Goal: Communication & Community: Participate in discussion

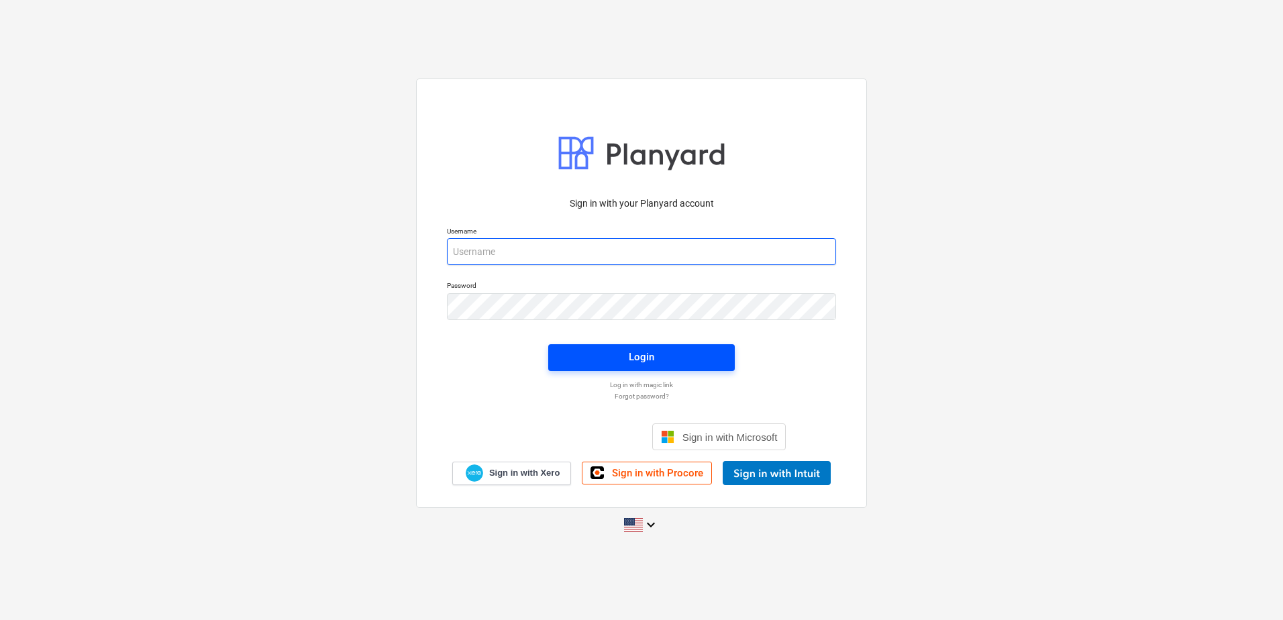
type input "[PERSON_NAME][EMAIL_ADDRESS][PERSON_NAME][DOMAIN_NAME]"
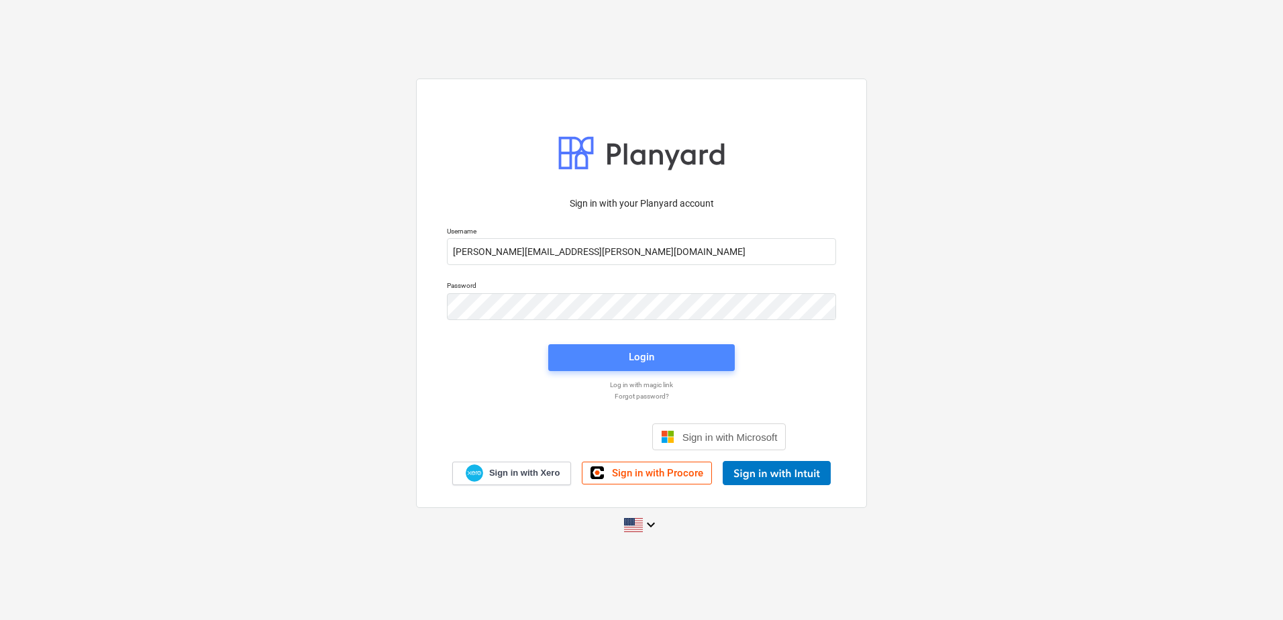
click at [651, 356] on div "Login" at bounding box center [642, 356] width 26 height 17
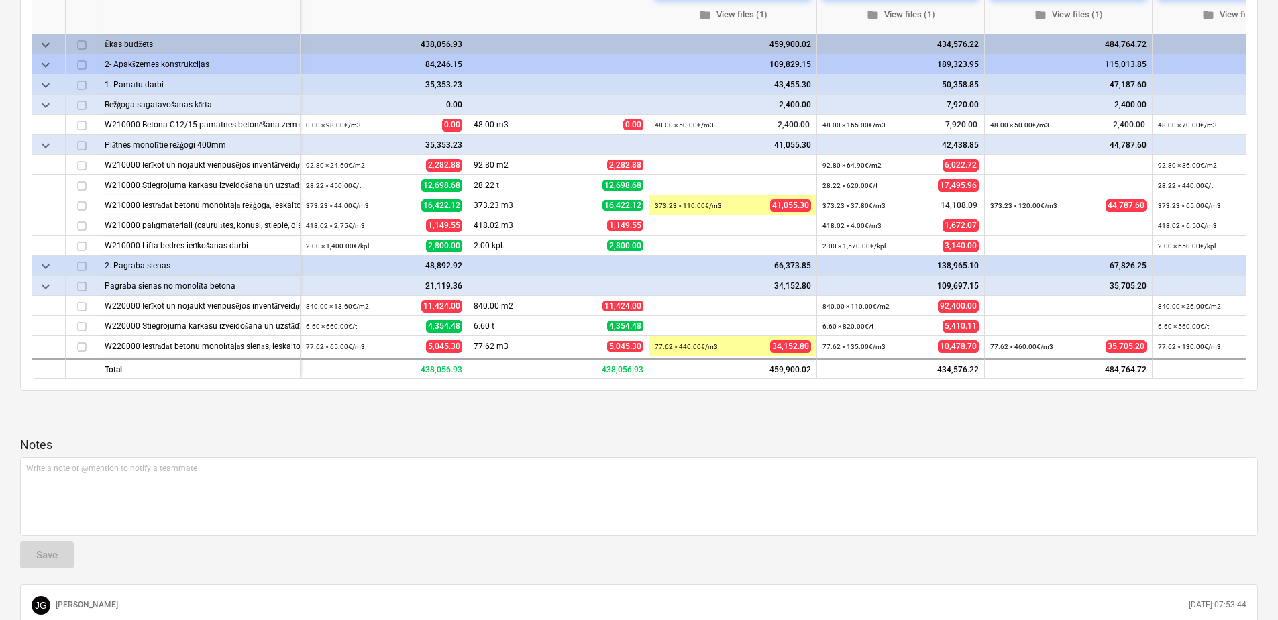
scroll to position [338, 0]
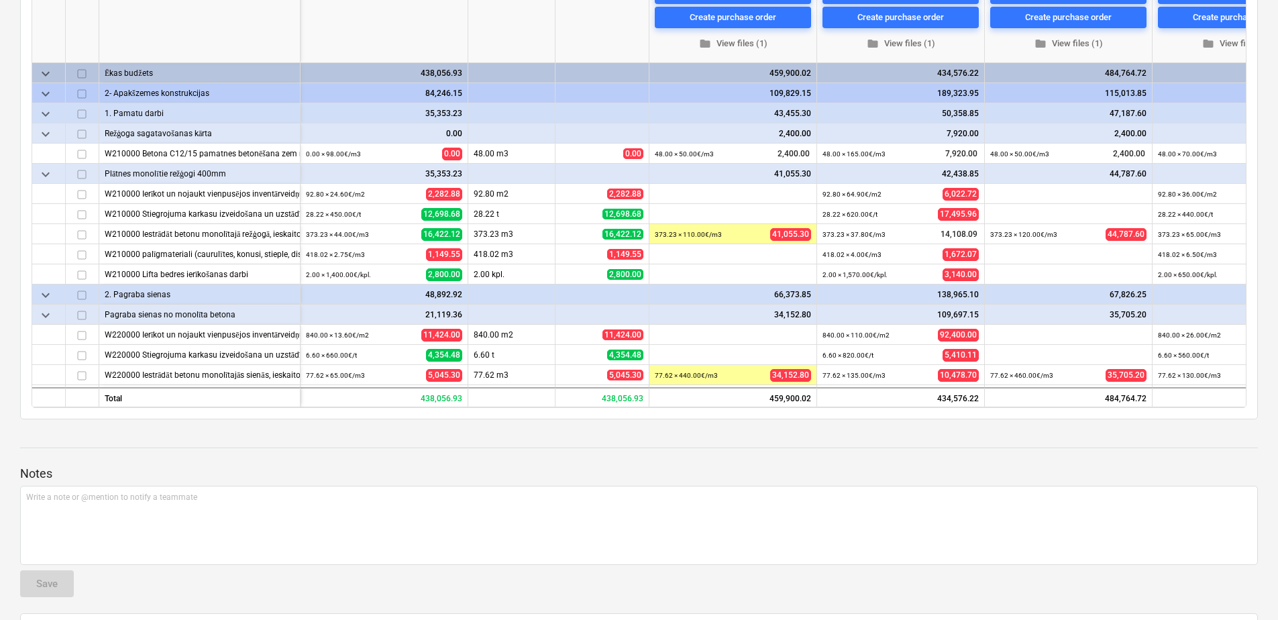
type textarea "x"
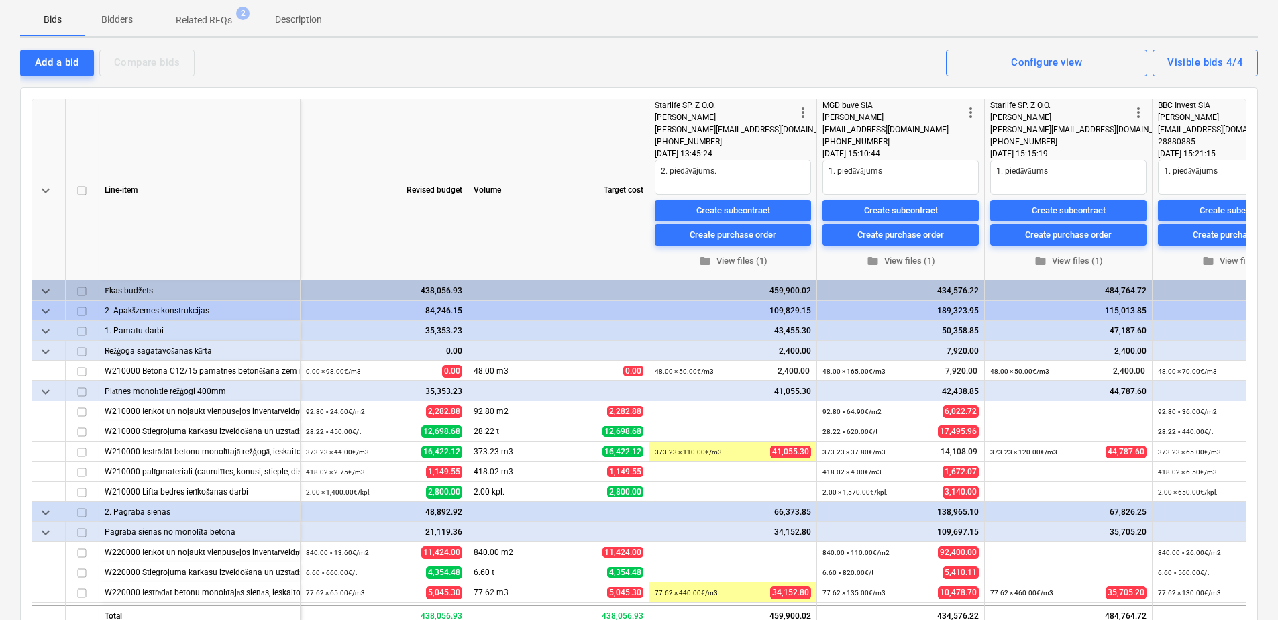
scroll to position [128, 0]
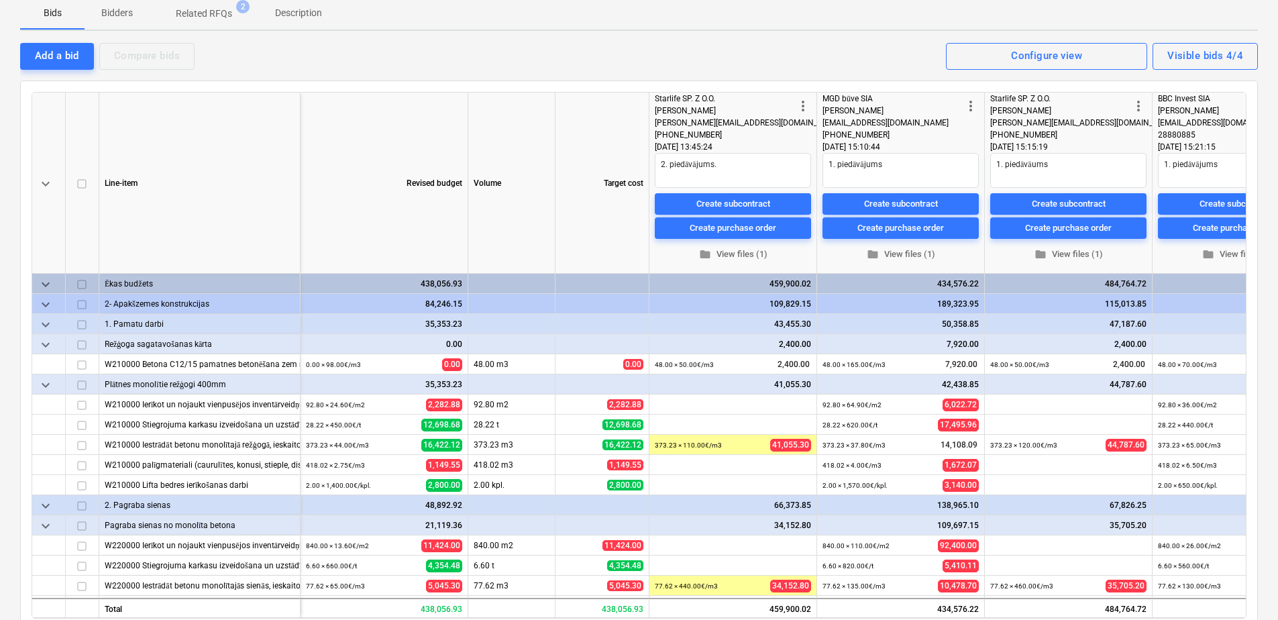
drag, startPoint x: 1282, startPoint y: 198, endPoint x: 1268, endPoint y: 171, distance: 30.6
drag, startPoint x: 1268, startPoint y: 171, endPoint x: 1270, endPoint y: 128, distance: 43.0
drag, startPoint x: 1282, startPoint y: 133, endPoint x: 1272, endPoint y: 183, distance: 50.7
drag, startPoint x: 1272, startPoint y: 183, endPoint x: 1270, endPoint y: 139, distance: 43.7
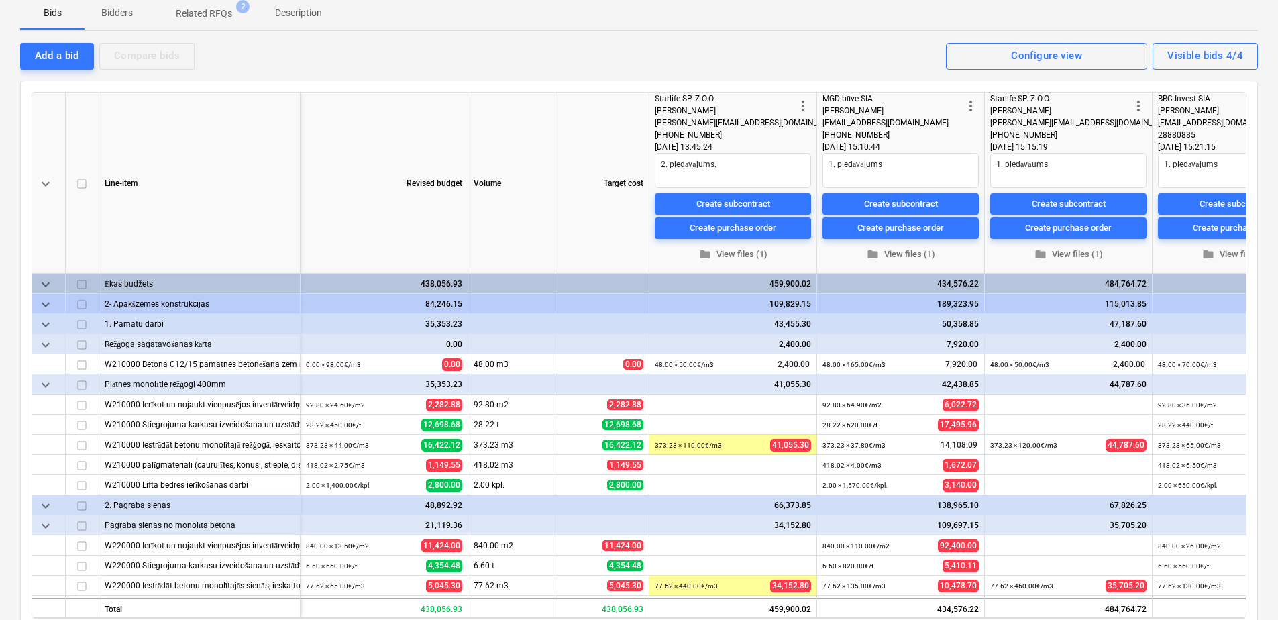
drag, startPoint x: 1282, startPoint y: 199, endPoint x: 1270, endPoint y: 158, distance: 42.9
drag, startPoint x: 1270, startPoint y: 158, endPoint x: 1271, endPoint y: 128, distance: 30.2
drag, startPoint x: 1271, startPoint y: 128, endPoint x: 1275, endPoint y: 83, distance: 45.1
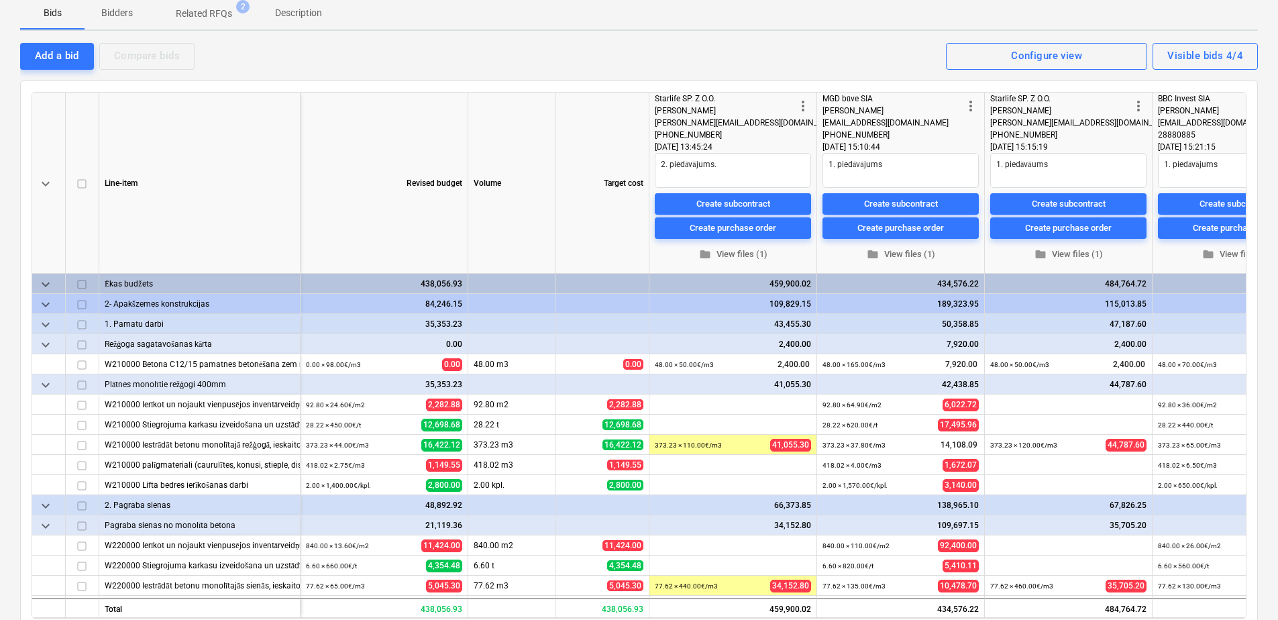
drag, startPoint x: 1282, startPoint y: 136, endPoint x: 1271, endPoint y: 87, distance: 50.3
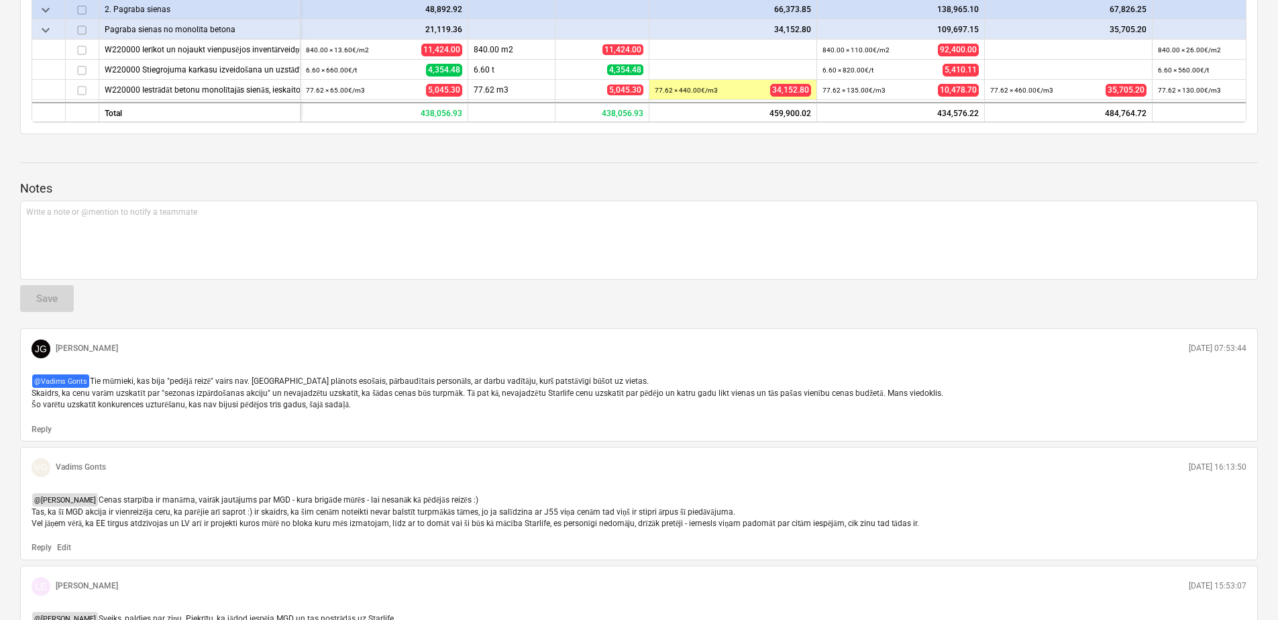
scroll to position [585, 0]
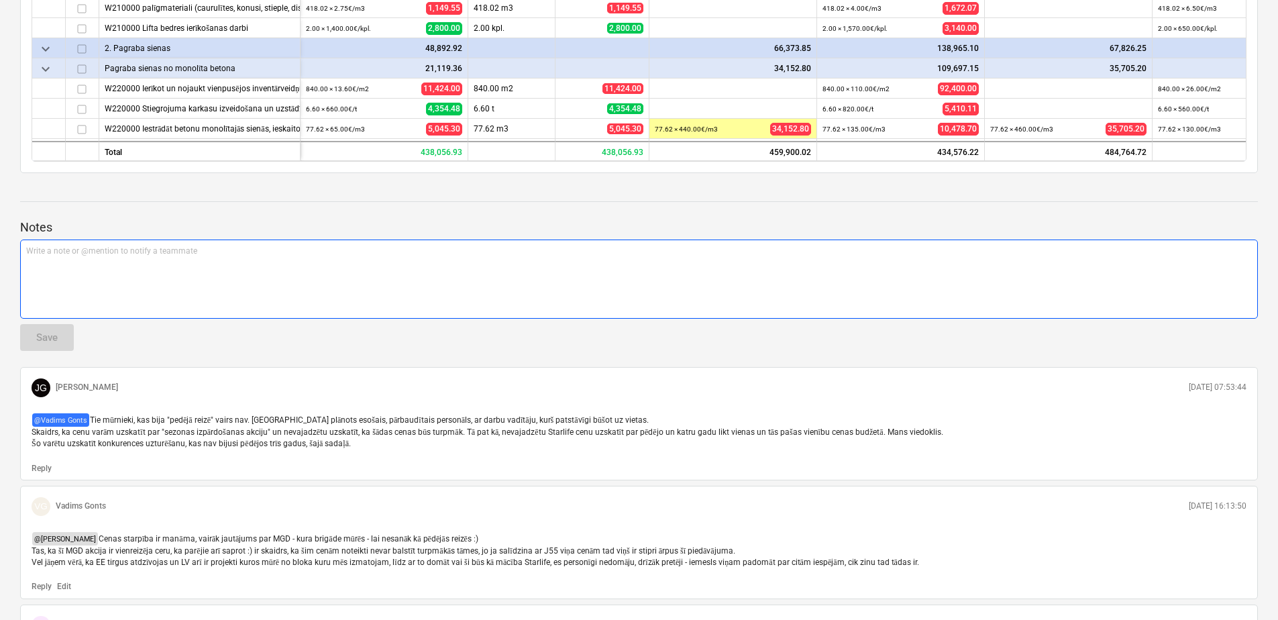
click at [99, 246] on p "Write a note or @mention to notify a teammate [PERSON_NAME]" at bounding box center [639, 251] width 1226 height 11
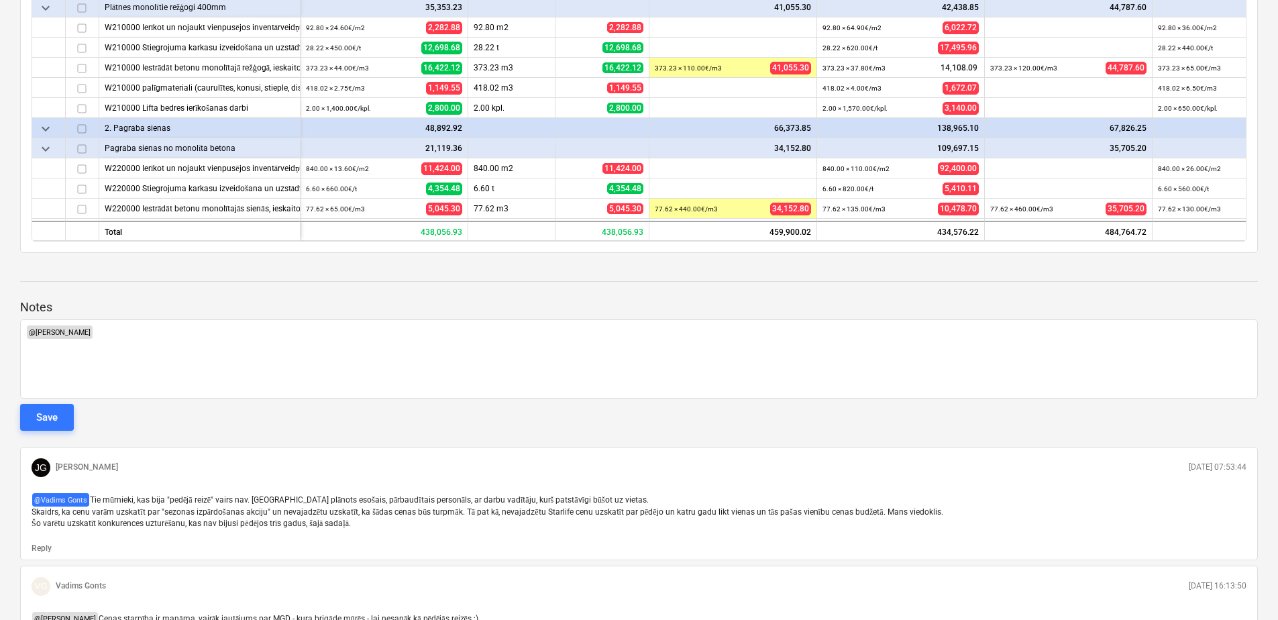
scroll to position [506, 0]
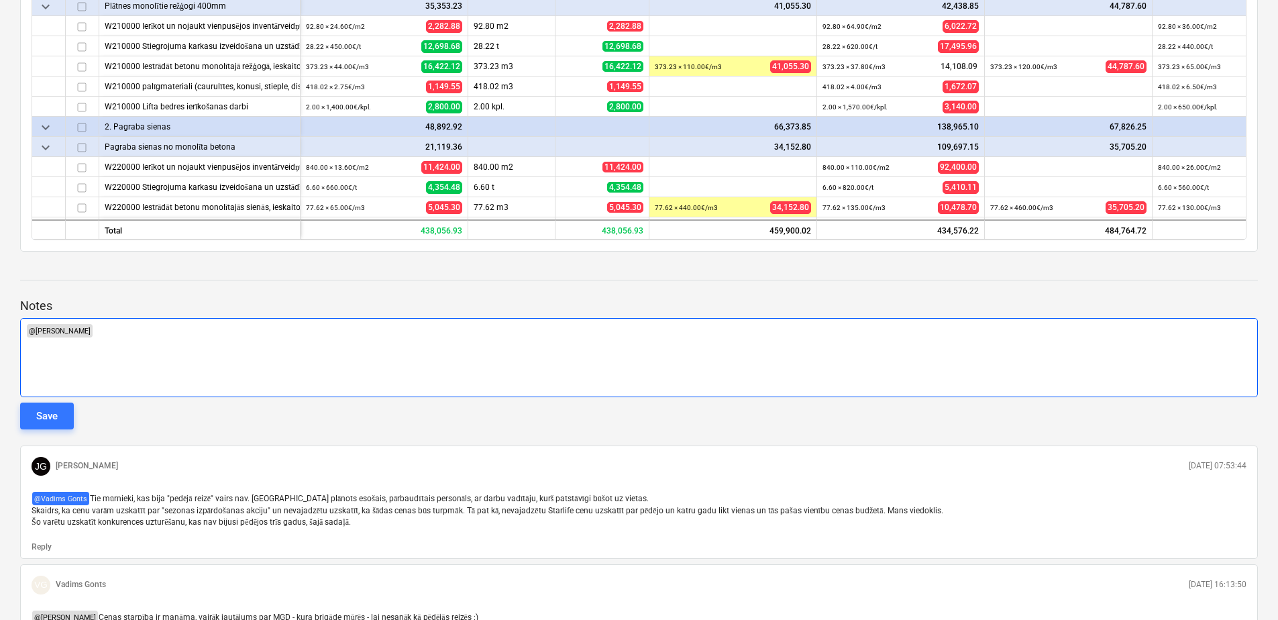
click at [135, 324] on p "﻿ @ [PERSON_NAME] ﻿ ﻿" at bounding box center [639, 330] width 1226 height 13
click at [194, 319] on div "﻿ @ [PERSON_NAME] ﻿ ﻿ @ [PERSON_NAME] ﻿ ﻿" at bounding box center [639, 357] width 1238 height 79
click at [236, 324] on p "﻿ @ [PERSON_NAME] ﻿ ﻿ @ [PERSON_NAME] ﻿ ﻿ @ [PERSON_NAME] ﻿ ﻿" at bounding box center [639, 330] width 1226 height 13
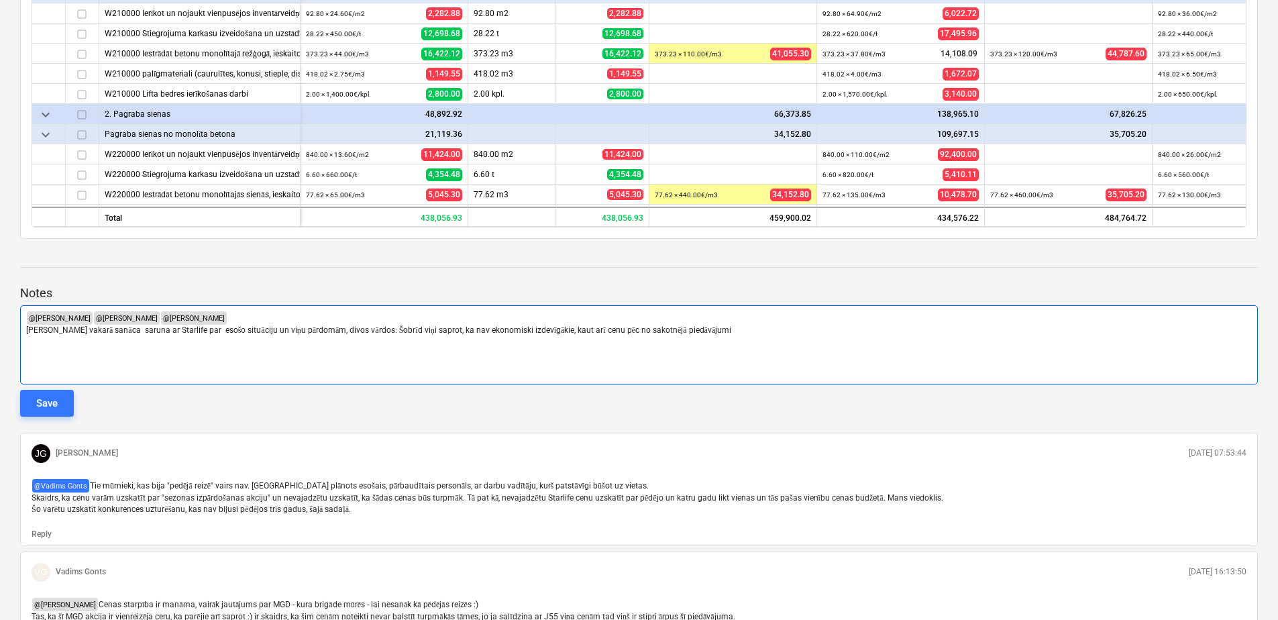
click at [612, 325] on span "[PERSON_NAME] vakarā sanāca saruna ar Starlife par esošo situāciju un viņu pārd…" at bounding box center [378, 329] width 705 height 9
click at [704, 325] on p "[PERSON_NAME] vakarā sanāca saruna ar Starlife par esošo situāciju un viņu pārd…" at bounding box center [639, 330] width 1226 height 11
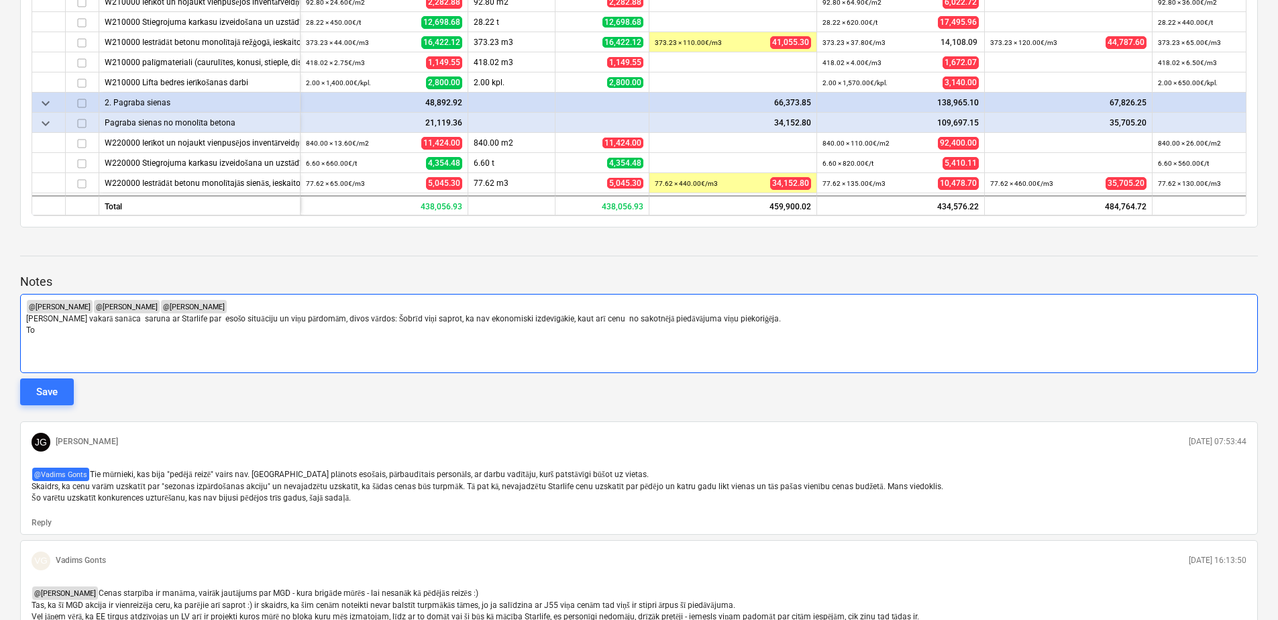
click at [768, 313] on p "[PERSON_NAME] vakarā sanāca saruna ar Starlife par esošo situāciju un viņu pārd…" at bounding box center [639, 318] width 1226 height 11
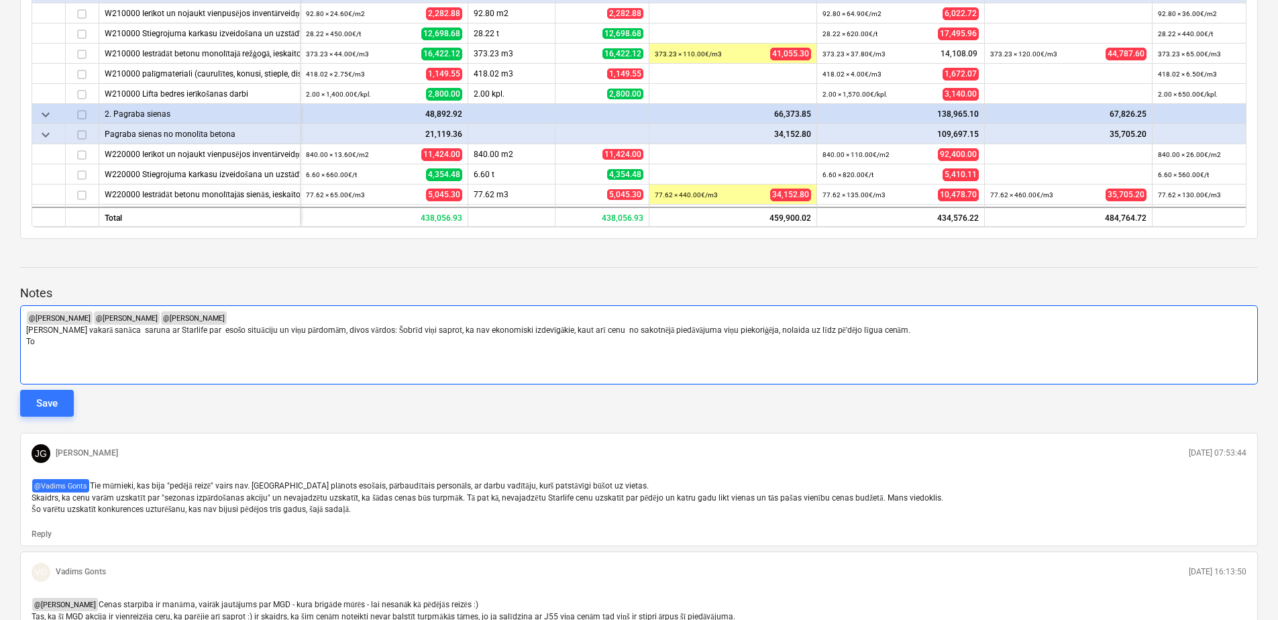
click at [79, 336] on p "To" at bounding box center [639, 341] width 1226 height 11
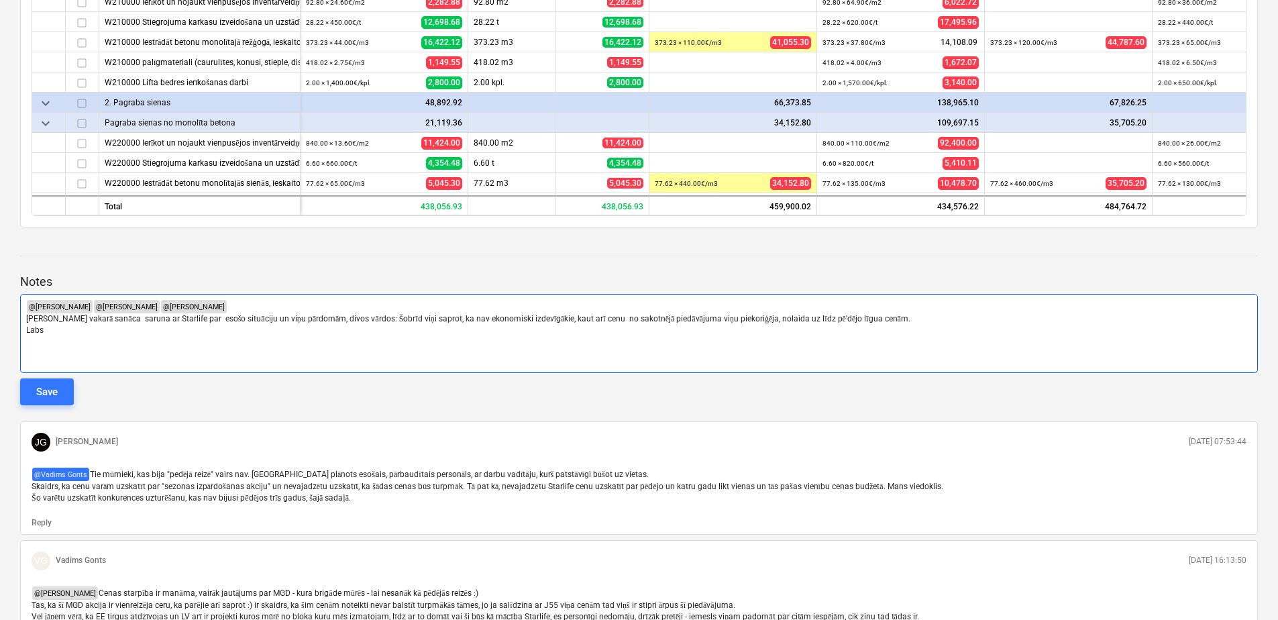
click at [902, 313] on p "[PERSON_NAME] vakarā sanāca saruna ar Starlife par esošo situāciju un viņu pārd…" at bounding box center [639, 318] width 1226 height 11
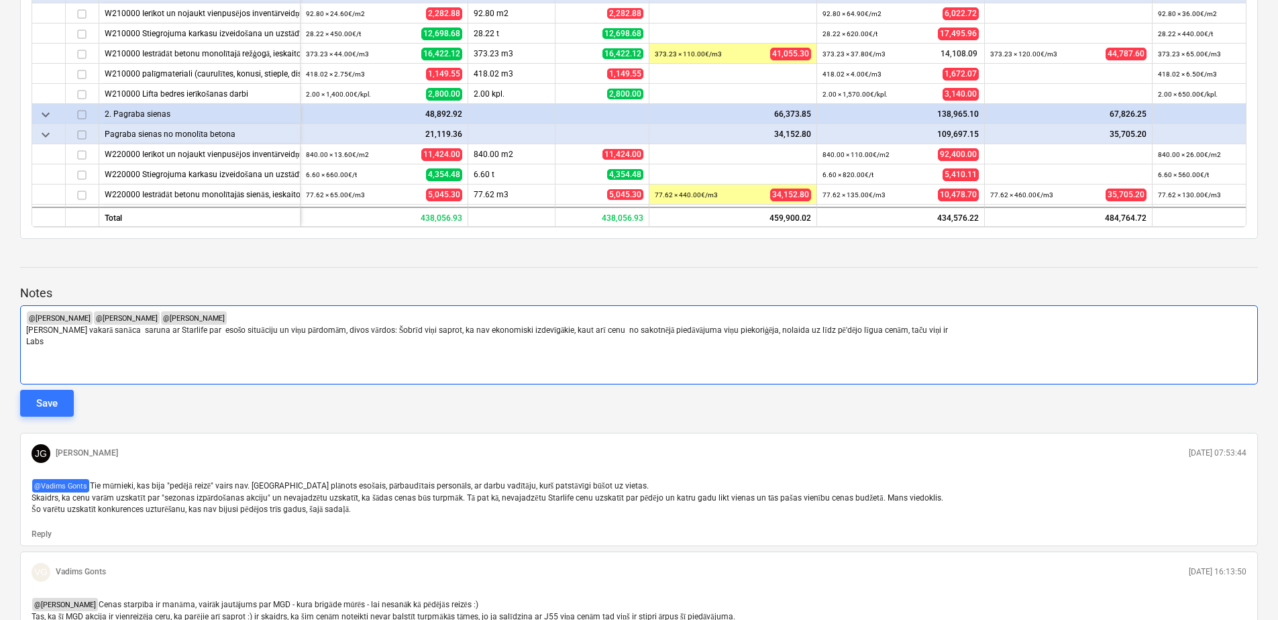
click at [821, 325] on span "[PERSON_NAME] vakarā sanāca saruna ar Starlife par esošo situāciju un viņu pārd…" at bounding box center [487, 329] width 922 height 9
click at [848, 325] on span "[PERSON_NAME] vakarā sanāca saruna ar Starlife par esošo situāciju un viņu pārd…" at bounding box center [486, 329] width 921 height 9
click at [944, 325] on p "[PERSON_NAME] vakarā sanāca saruna ar Starlife par esošo situāciju un viņu pārd…" at bounding box center [639, 330] width 1226 height 11
click at [791, 325] on span "[PERSON_NAME] vakarā sanāca saruna ar Starlife par esošo situāciju un viņu pārd…" at bounding box center [498, 329] width 945 height 9
click at [793, 325] on span "[PERSON_NAME] vakarā sanāca saruna ar Starlife par esošo situāciju un viņu pārd…" at bounding box center [498, 329] width 945 height 9
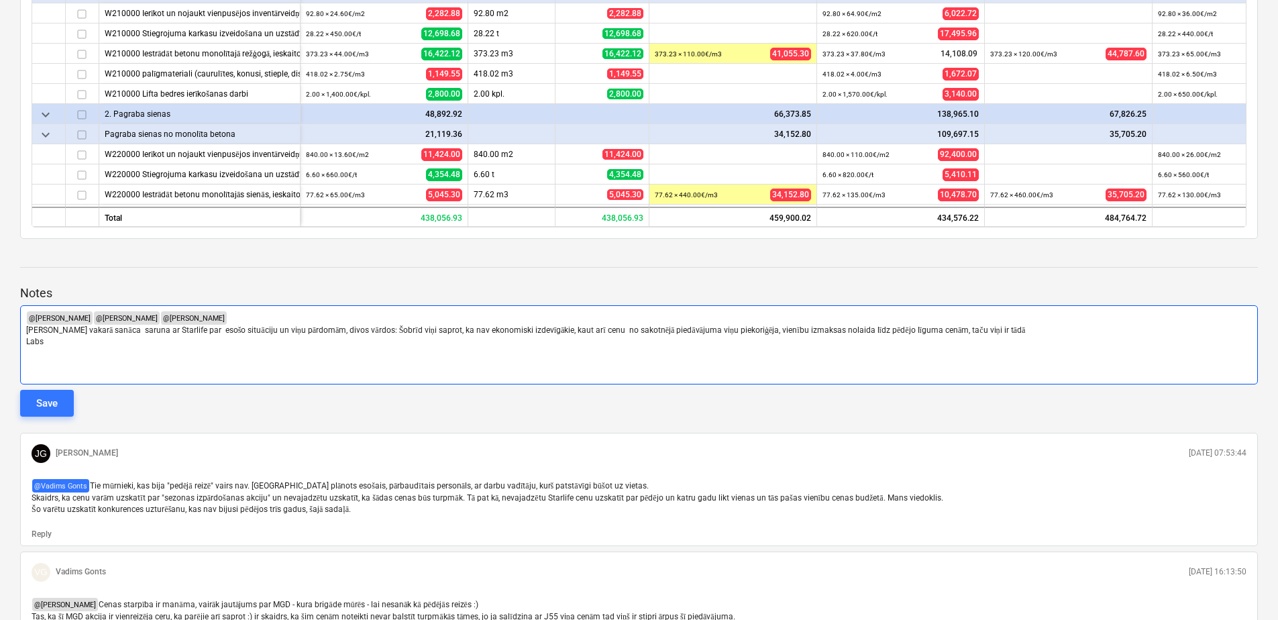
click at [1005, 325] on p "[PERSON_NAME] vakarā sanāca saruna ar Starlife par esošo situāciju un viņu pārd…" at bounding box center [639, 330] width 1226 height 11
click at [56, 336] on p "Labs" at bounding box center [639, 341] width 1226 height 11
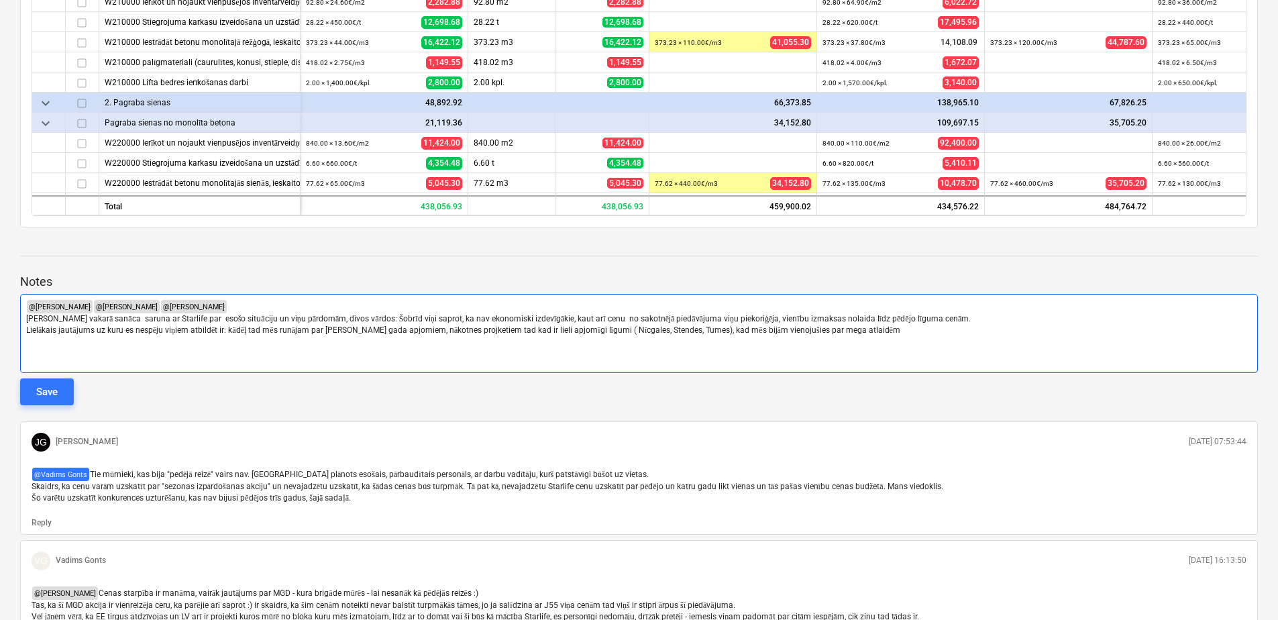
click at [713, 325] on span "Lielākais jautājums uz kuru es nespēju viņiem atbildēt ir: kādēļ tad mēs runāja…" at bounding box center [463, 329] width 874 height 9
click at [876, 313] on p "[PERSON_NAME] vakarā sanāca saruna ar Starlife par esošo situāciju un viņu pārd…" at bounding box center [639, 318] width 1226 height 11
click at [876, 325] on p "Lielākais jautājums uz kuru es nespēju viņiem atbildēt ir: kādēļ tad mēs runāja…" at bounding box center [639, 330] width 1226 height 11
drag, startPoint x: 865, startPoint y: 306, endPoint x: 817, endPoint y: 316, distance: 48.7
click at [817, 316] on div "﻿ @ [PERSON_NAME] ﻿ ﻿ @ [PERSON_NAME] ﻿ ﻿ @ [PERSON_NAME] ﻿ ﻿ Vakardien vakarā …" at bounding box center [639, 333] width 1238 height 79
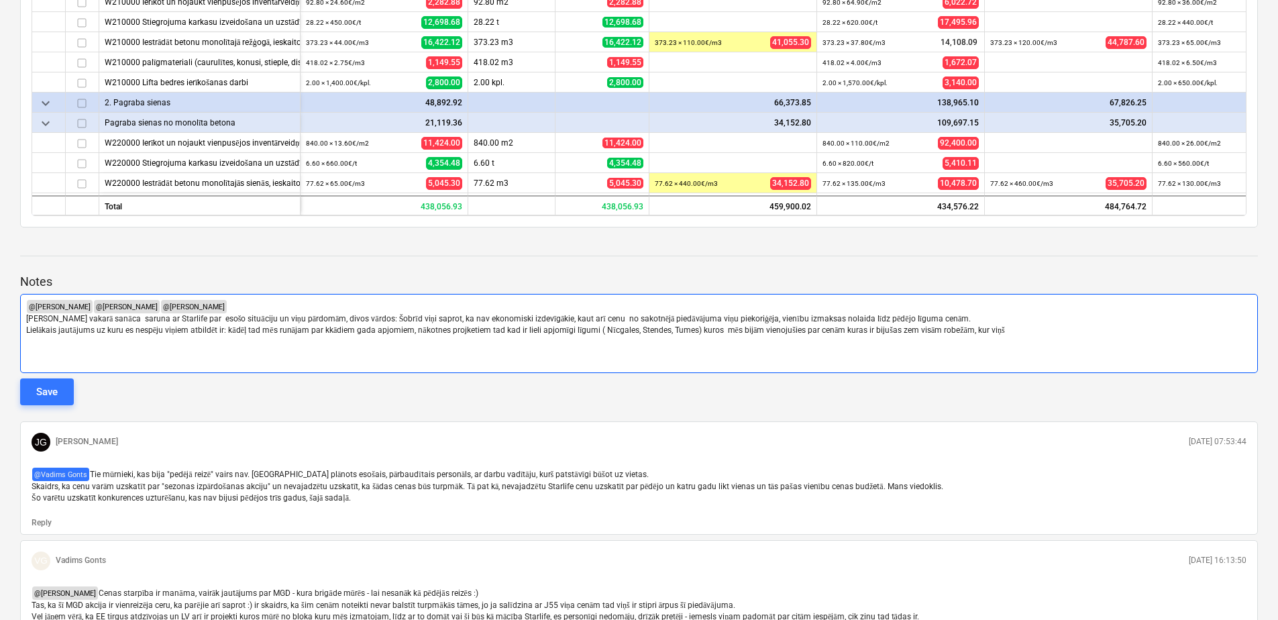
click at [310, 325] on span "Lielākais jautājums uz kuru es nespēju viņiem atbildēt ir: kādēļ tad mēs runāja…" at bounding box center [515, 329] width 979 height 9
click at [491, 325] on span "Lielākais jautājums uz kuru es nespēju viņiem atbildēt ir: kādēļ tad mēs runāja…" at bounding box center [515, 329] width 979 height 9
click at [1060, 325] on p "Lielākais jautājums uz kuru es nespēju viņiem atbildēt ir: kādēļ tad mēs runāja…" at bounding box center [639, 330] width 1226 height 11
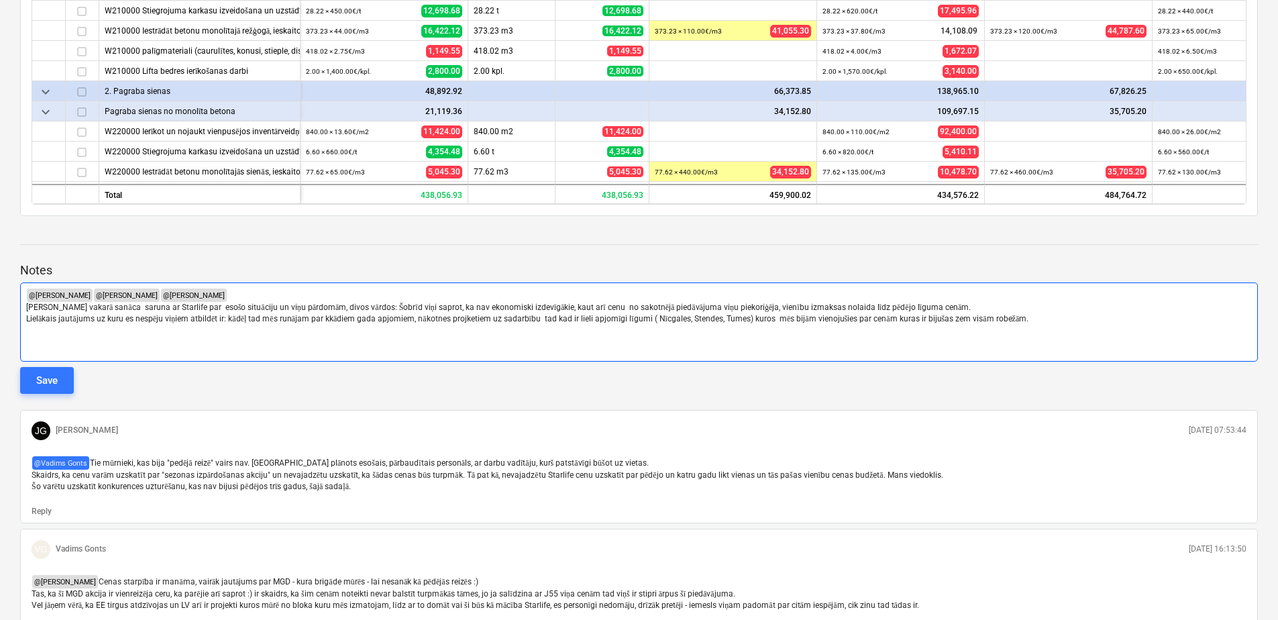
click at [576, 314] on span "Lielākais jautājums uz kuru es nespēju viņiem atbildēt ir: kādēļ tad mēs runāja…" at bounding box center [527, 318] width 1003 height 9
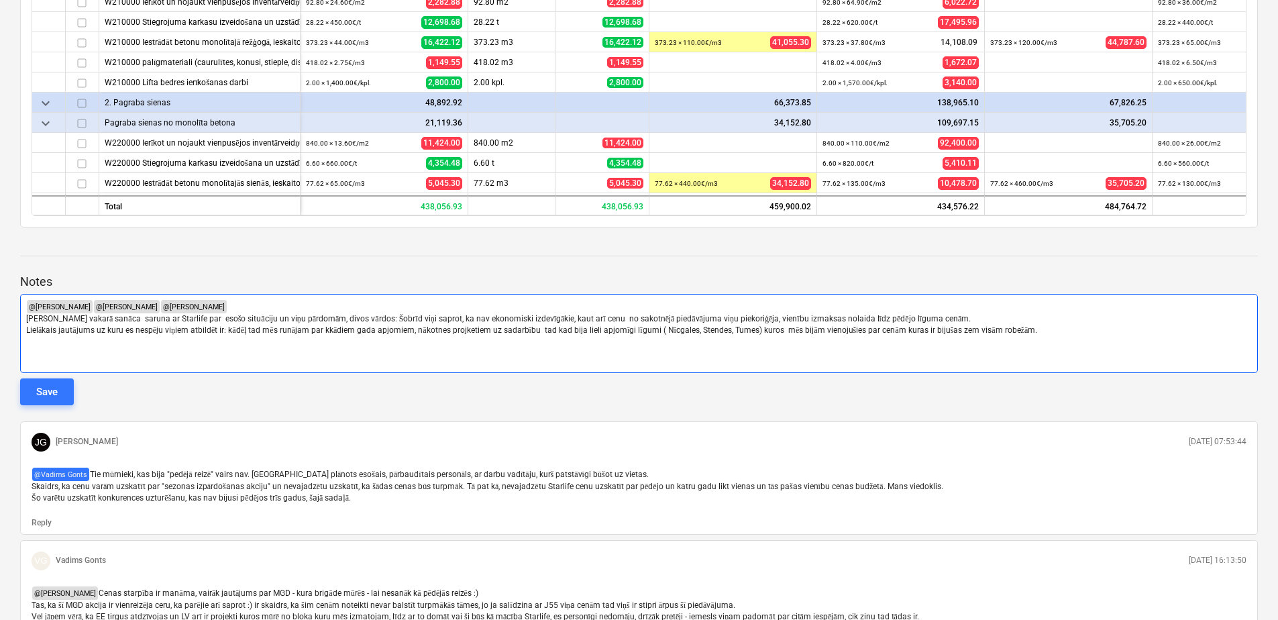
click at [1043, 325] on p "Lielākais jautājums uz kuru es nespēju viņiem atbildēt ir: kādēļ tad mēs runāja…" at bounding box center [639, 330] width 1226 height 11
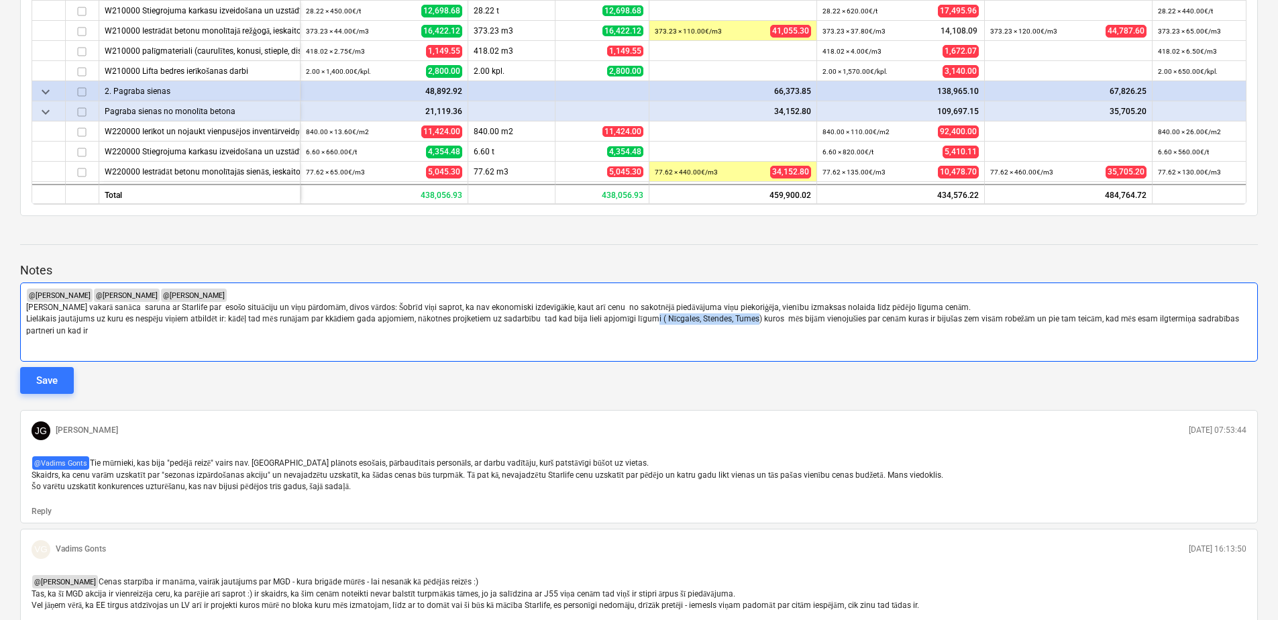
drag, startPoint x: 754, startPoint y: 296, endPoint x: 652, endPoint y: 303, distance: 102.9
click at [652, 314] on span "Lielākais jautājums uz kuru es nespēju viņiem atbildēt ir: kādēļ tad mēs runāja…" at bounding box center [633, 324] width 1215 height 21
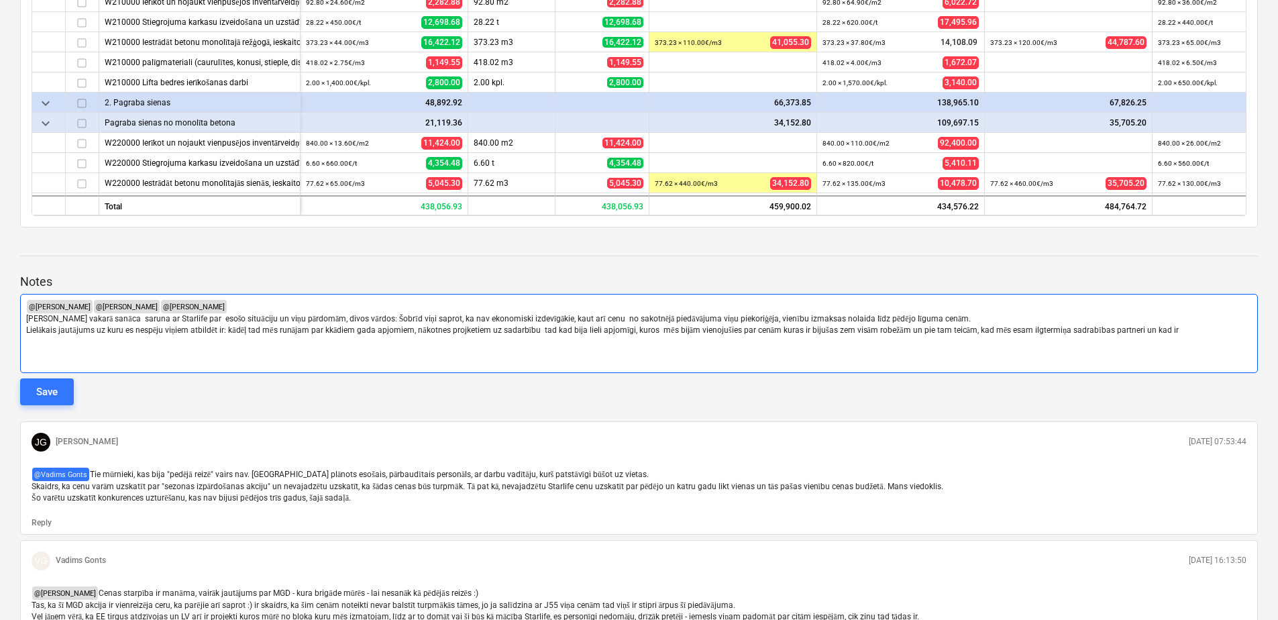
click at [970, 325] on span "Lielākais jautājums uz kuru es nespēju viņiem atbildēt ir: kādēļ tad mēs runāja…" at bounding box center [602, 329] width 1153 height 9
drag, startPoint x: 1105, startPoint y: 308, endPoint x: 911, endPoint y: 313, distance: 194.0
click at [911, 325] on p "Lielākais jautājums uz kuru es nespēju viņiem atbildēt ir: kādēļ tad mēs runāja…" at bounding box center [639, 330] width 1226 height 11
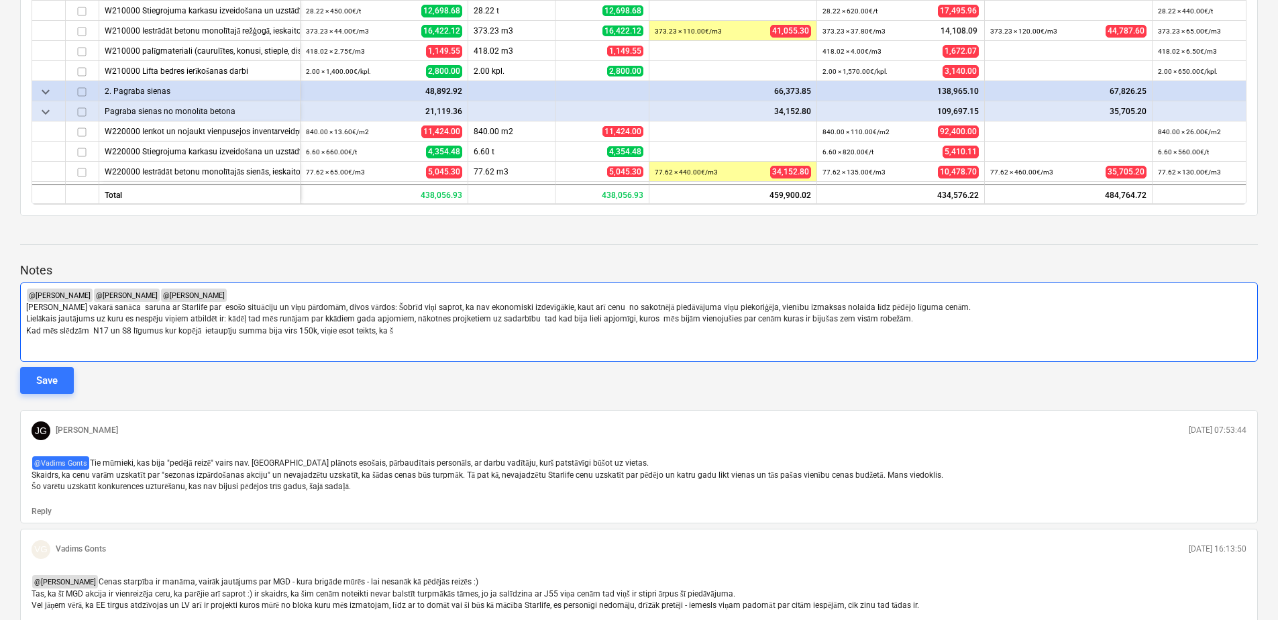
scroll to position [553, 0]
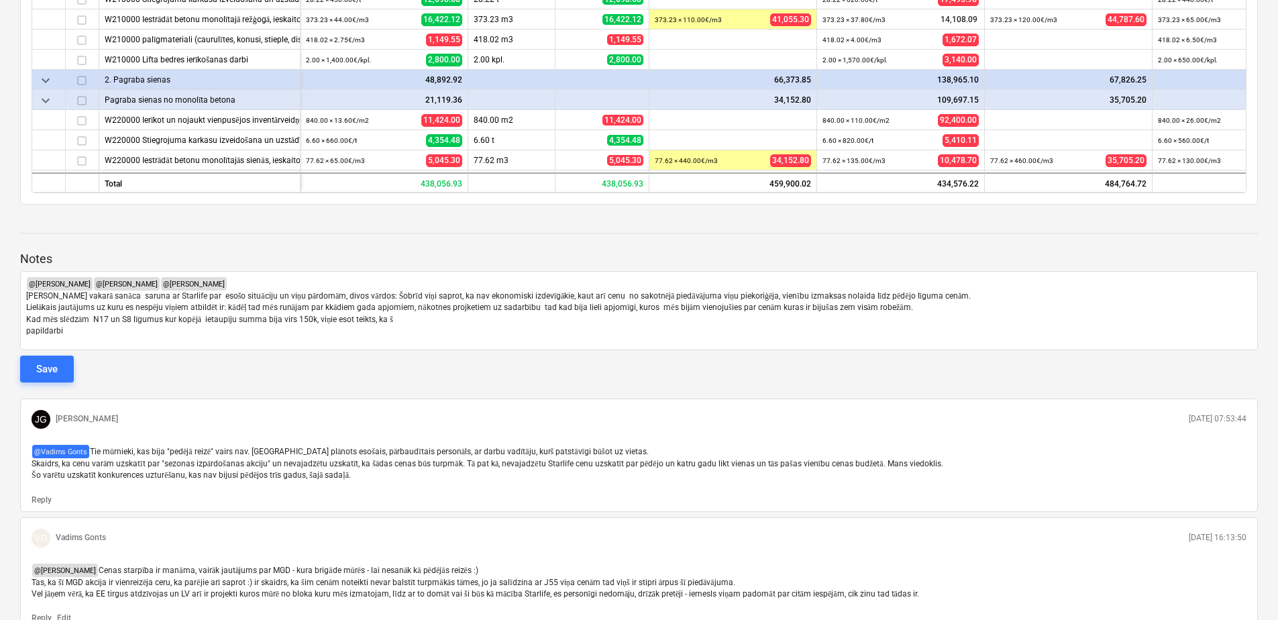
click at [374, 350] on div at bounding box center [639, 352] width 1238 height 5
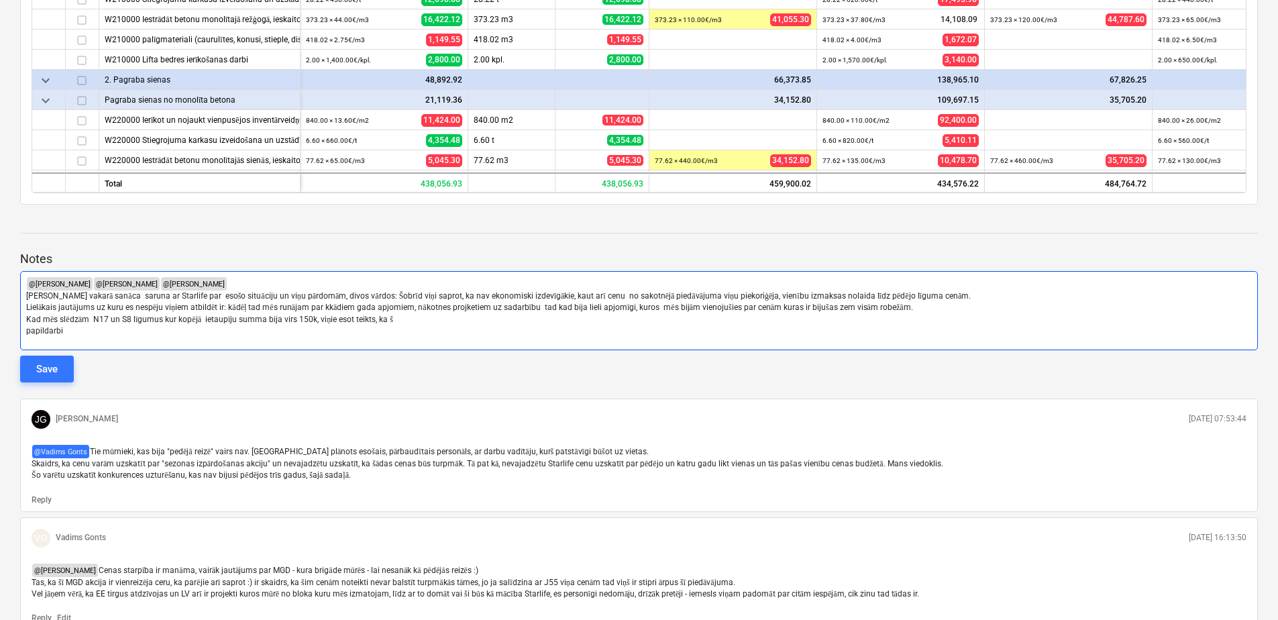
click at [405, 314] on p "Kad mēs slēdzām N17 un S8 līgumus kur kopējā ietaupīju summa bija virs 150k, vi…" at bounding box center [639, 319] width 1226 height 11
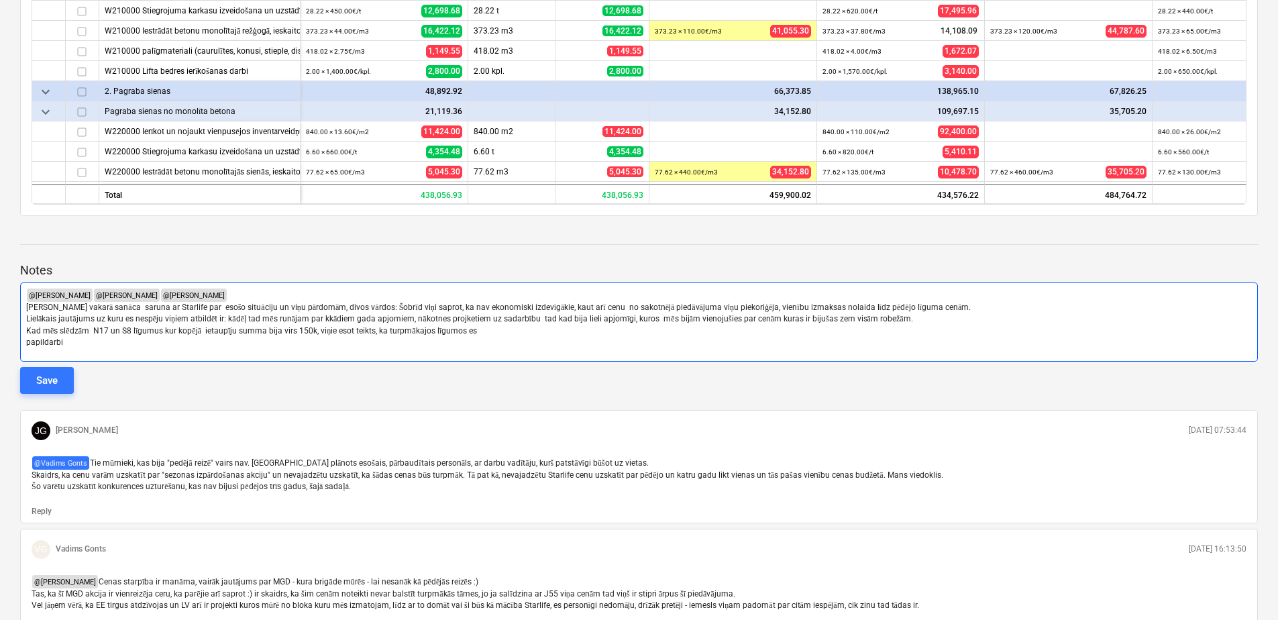
click at [499, 325] on p "Kad mēs slēdzām N17 un S8 līgumus kur kopējā ietaupīju summa bija virs 150k, vi…" at bounding box center [639, 330] width 1226 height 11
drag, startPoint x: 101, startPoint y: 317, endPoint x: 4, endPoint y: 318, distance: 96.6
click at [4, 318] on div "Plātnes betonēšana, mūrēšanas un montāžas darbi, [GEOGRAPHIC_DATA], Bonava [GEO…" at bounding box center [639, 599] width 1278 height 2158
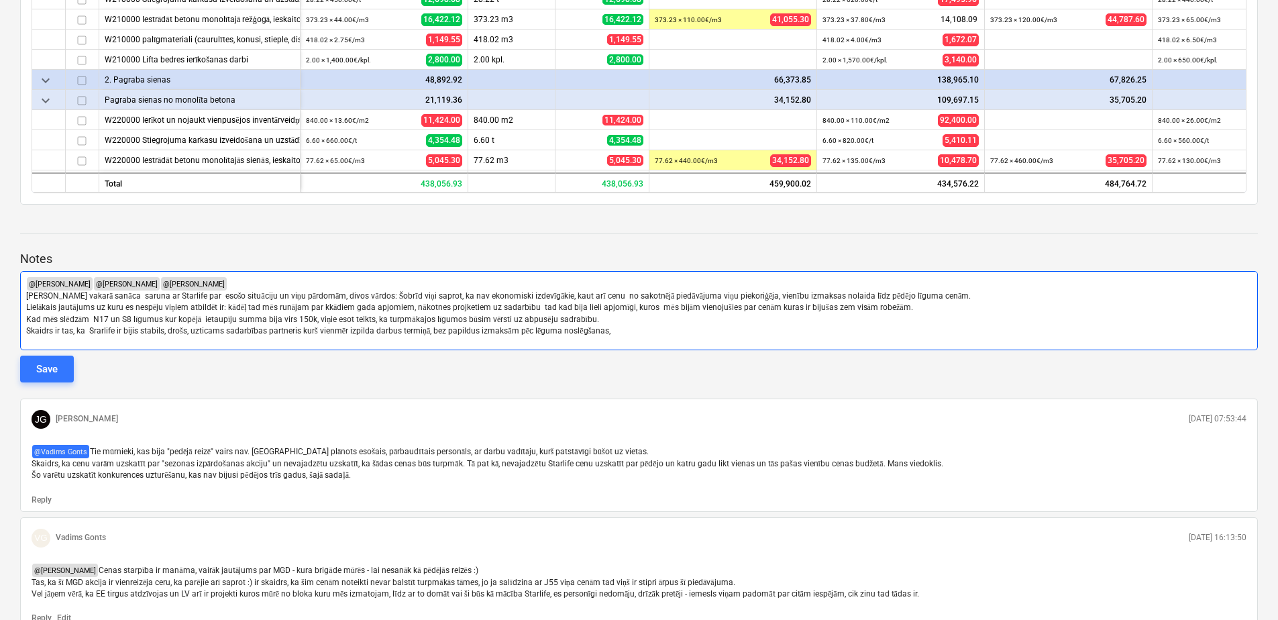
click at [398, 326] on span "Skaidrs ir tas, ka Srarlife ir bijis stabils, drošs, uzticams sadarbības partne…" at bounding box center [318, 330] width 585 height 9
click at [115, 326] on span "Skaidrs ir tas, ka Srarlife ir bijis stabils, drošs, uzticams sadarbības partne…" at bounding box center [318, 330] width 585 height 9
click at [74, 326] on span "Skaidrs ir tas, ka Srarlife trumpis ir bijis stabils, drošs, uzticams sadarbība…" at bounding box center [333, 330] width 615 height 9
click at [148, 326] on span "[PERSON_NAME], ka Srarlife trumpis ir bijis stabils, drošs, uzticams sadarbības…" at bounding box center [340, 330] width 629 height 9
click at [362, 326] on span "Skaidrs, ka Srarlife trumpis ir bijis tas, ka vivņs ir stabils, drošs, uzticams…" at bounding box center [350, 330] width 649 height 9
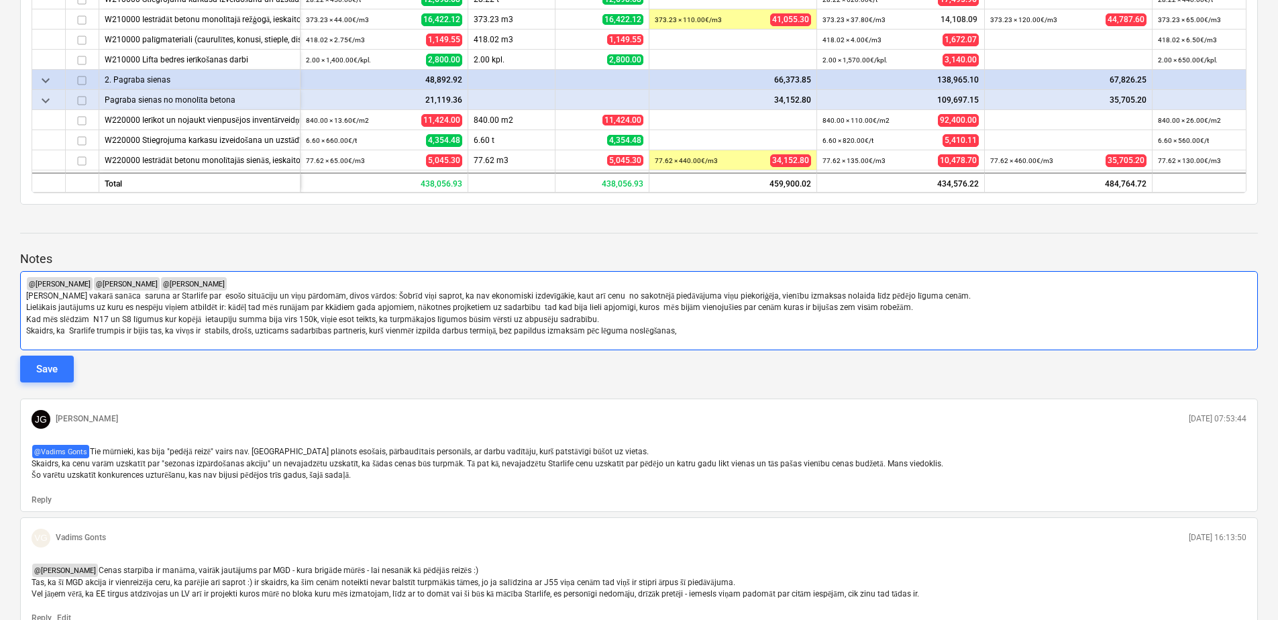
click at [603, 326] on span "Skaidrs, ka Srarlife trumpis ir bijis tas, ka vivņs ir stabils, drošs, uzticams…" at bounding box center [351, 330] width 650 height 9
click at [438, 326] on span "Skaidrs, ka Srarlife trumpis ir bijis tas, ka vivņs ir stabils, drošs, uzticams…" at bounding box center [350, 330] width 649 height 9
click at [462, 326] on span "Skaidrs, ka Srarlife trumpis ir bijis tas, ka vivņs ir stabils, drošs, uzticams…" at bounding box center [350, 330] width 649 height 9
click at [466, 326] on span "Skaidrs, ka Srarlife trumpis ir bijis tas, ka vivņs ir stabils, drošs, uzticams…" at bounding box center [350, 330] width 649 height 9
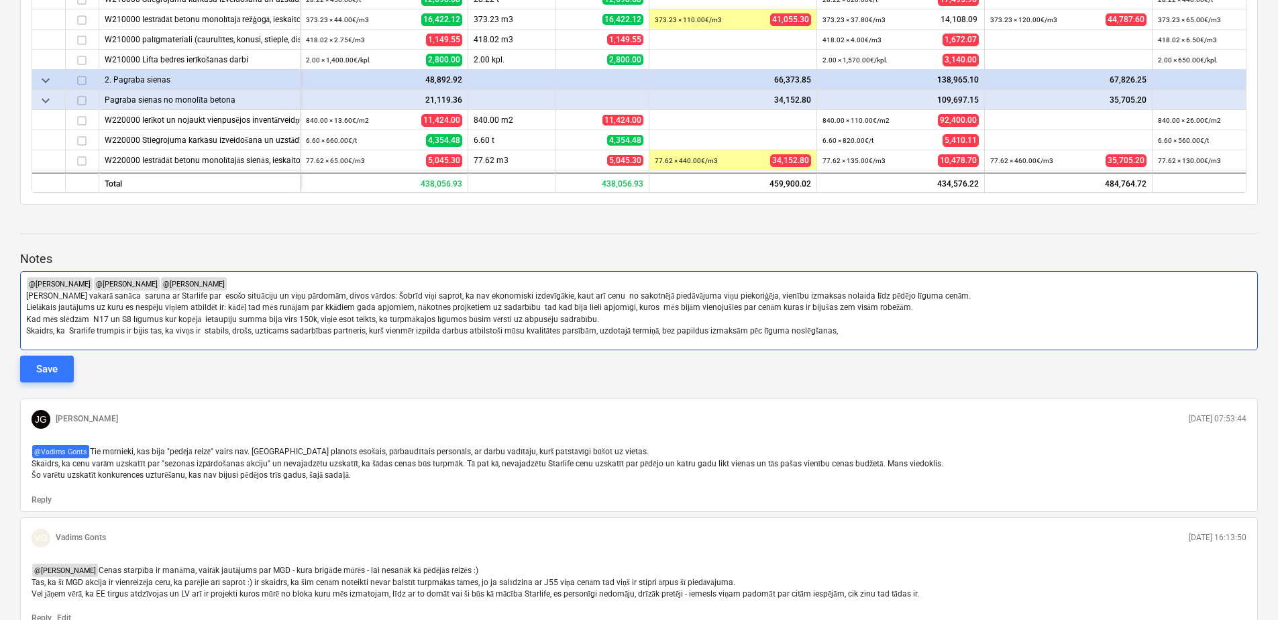
click at [842, 325] on p "Skaidrs, ka Srarlife trumpis ir bijis tas, ka vivņs ir stabils, drošs, uzticams…" at bounding box center [639, 330] width 1226 height 11
drag, startPoint x: 69, startPoint y: 310, endPoint x: 21, endPoint y: 312, distance: 48.4
click at [21, 312] on div "﻿ @ [PERSON_NAME] ﻿ ﻿ @ [PERSON_NAME] ﻿ ﻿ @ [PERSON_NAME] ﻿ ﻿ Vakardien vakarā …" at bounding box center [639, 310] width 1238 height 79
click at [64, 326] on span "Kā Srarlife trumpis ir bijis tas, ka vivņs ir stabils, drošs, uzticams sadarbīb…" at bounding box center [416, 330] width 781 height 9
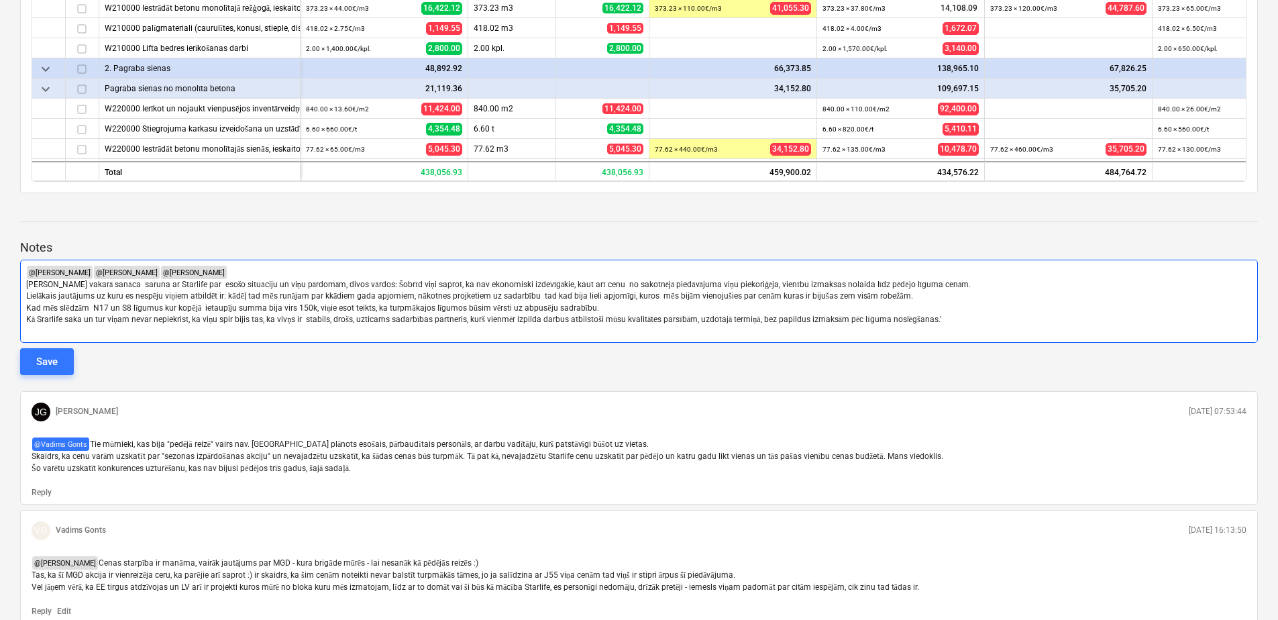
click at [234, 315] on span "Kā Srarlife saka un tur viņam nevar nepiekrist, ka viņu spir bijis tas, ka vivņ…" at bounding box center [483, 319] width 915 height 9
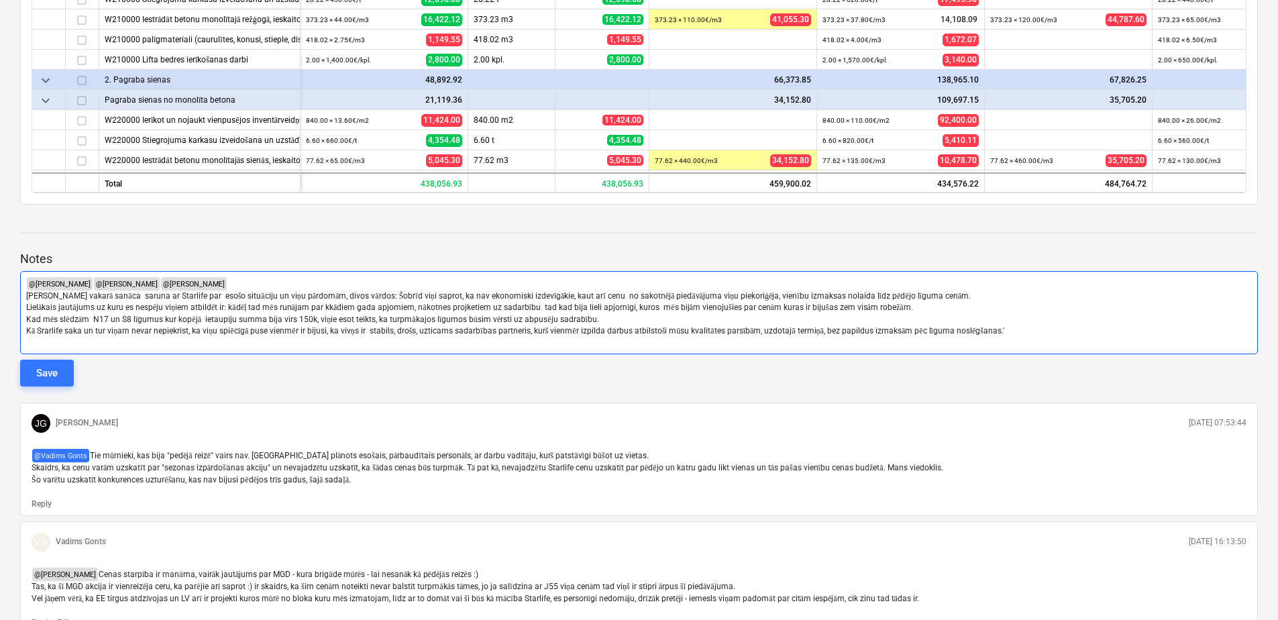
click at [360, 326] on span "Kā Srarlife saka un tur viņam nevar nepiekrist, ka viņu spiēcīgā puse vienmēr i…" at bounding box center [515, 330] width 978 height 9
click at [1005, 325] on p "Kā Srarlife saka un tur viņam nevar nepiekrist, ka viņu spiēcīgā puse vienmēr i…" at bounding box center [639, 330] width 1226 height 11
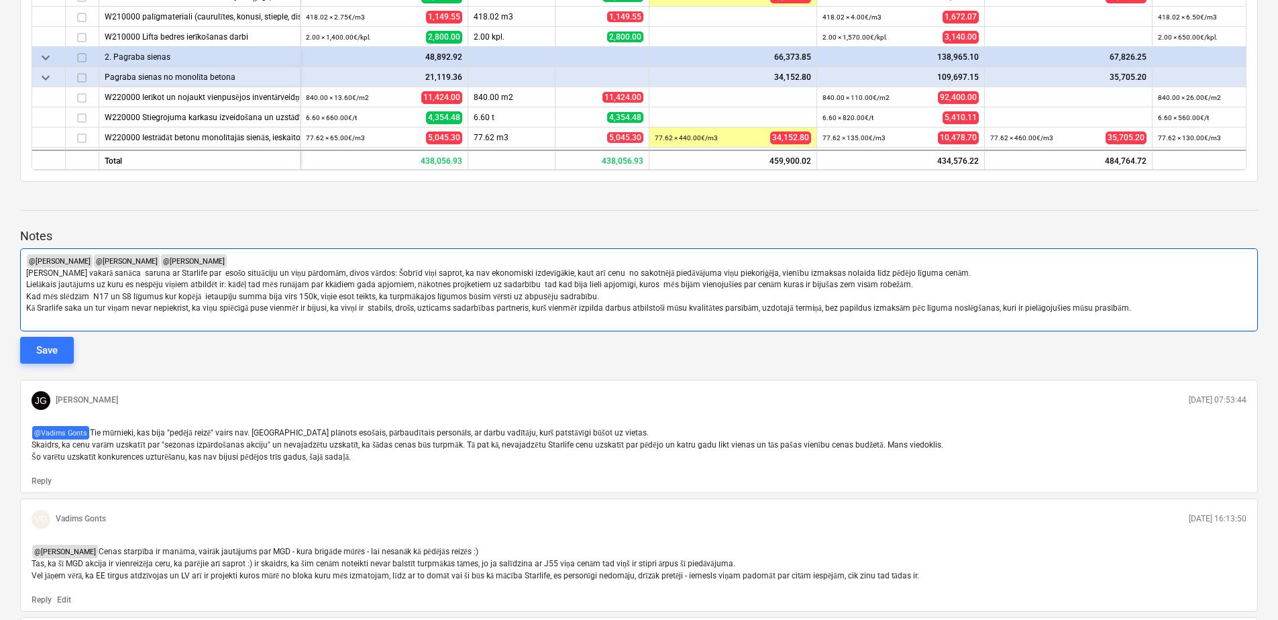
click at [595, 291] on p "Kad mēs slēdzām N17 un S8 līgumus kur kopējā ietaupīju summa bija virs 150k, vi…" at bounding box center [639, 296] width 1226 height 11
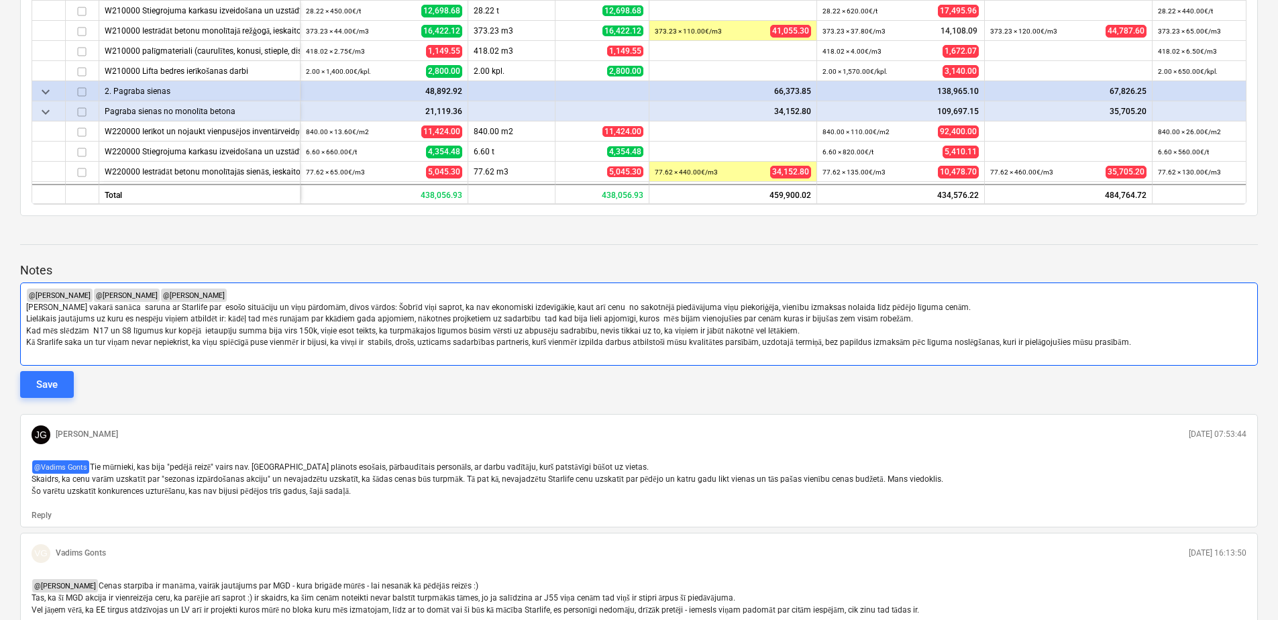
click at [1146, 348] on p "﻿" at bounding box center [639, 353] width 1226 height 11
click at [1146, 337] on p "Kā Srarlife saka un tur viņam nevar nepiekrist, ka viņu spiēcīgā puse vienmēr i…" at bounding box center [639, 342] width 1226 height 11
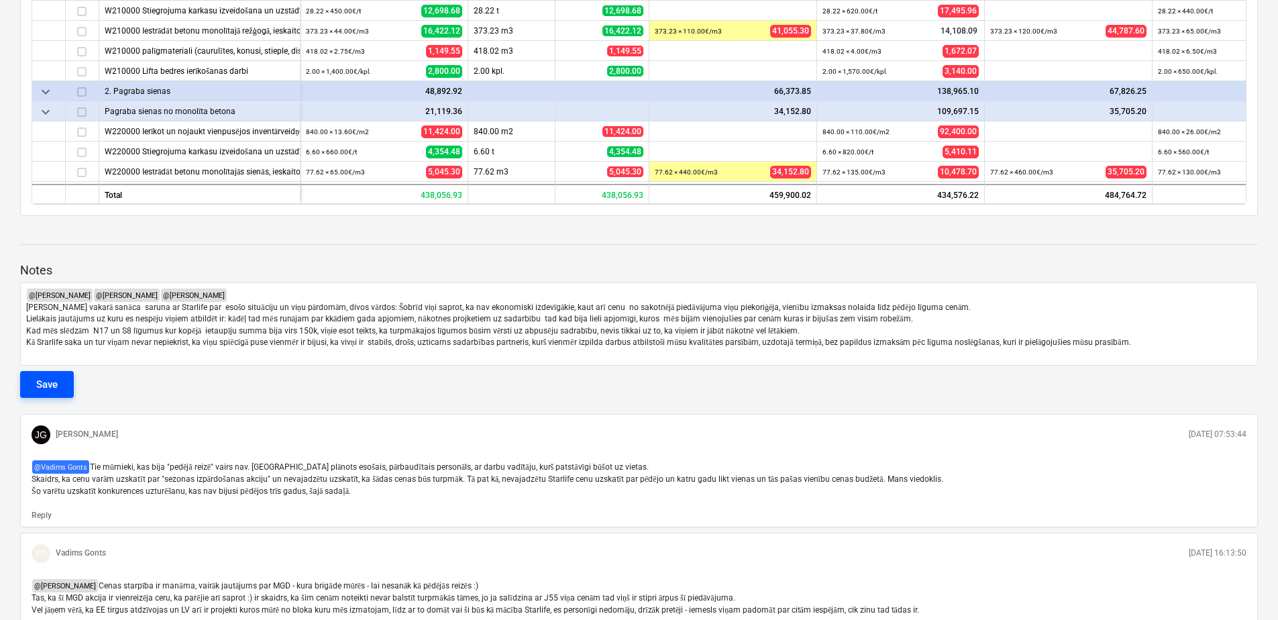
click at [65, 371] on button "Save" at bounding box center [47, 384] width 54 height 27
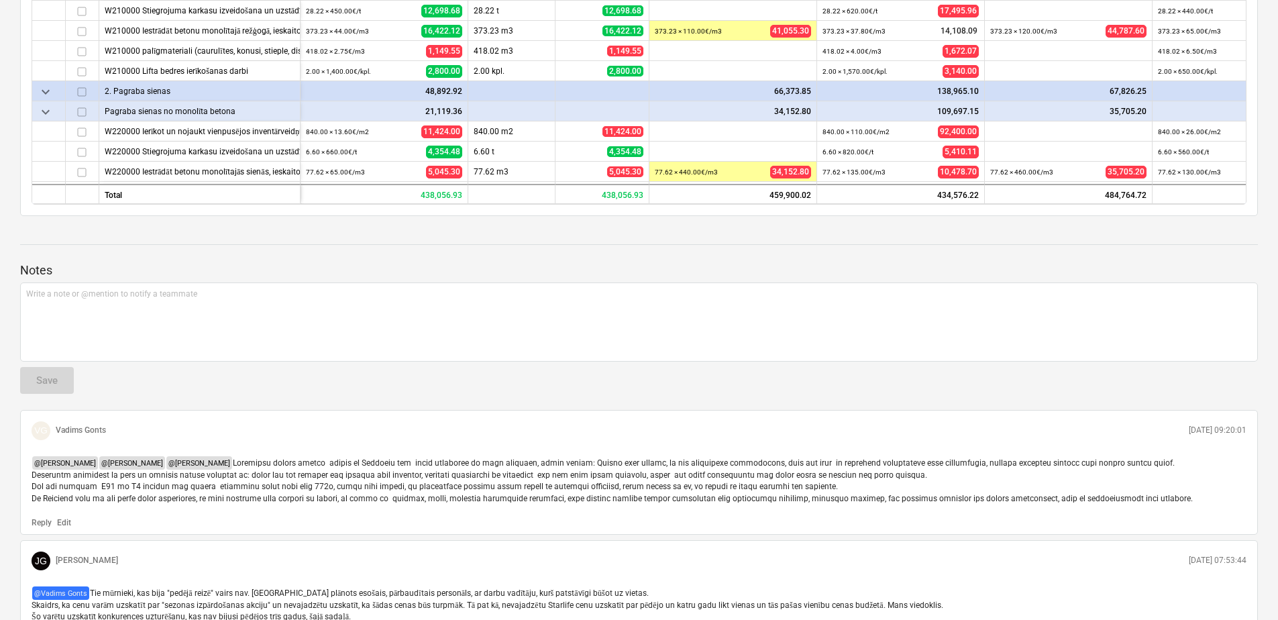
scroll to position [687, 0]
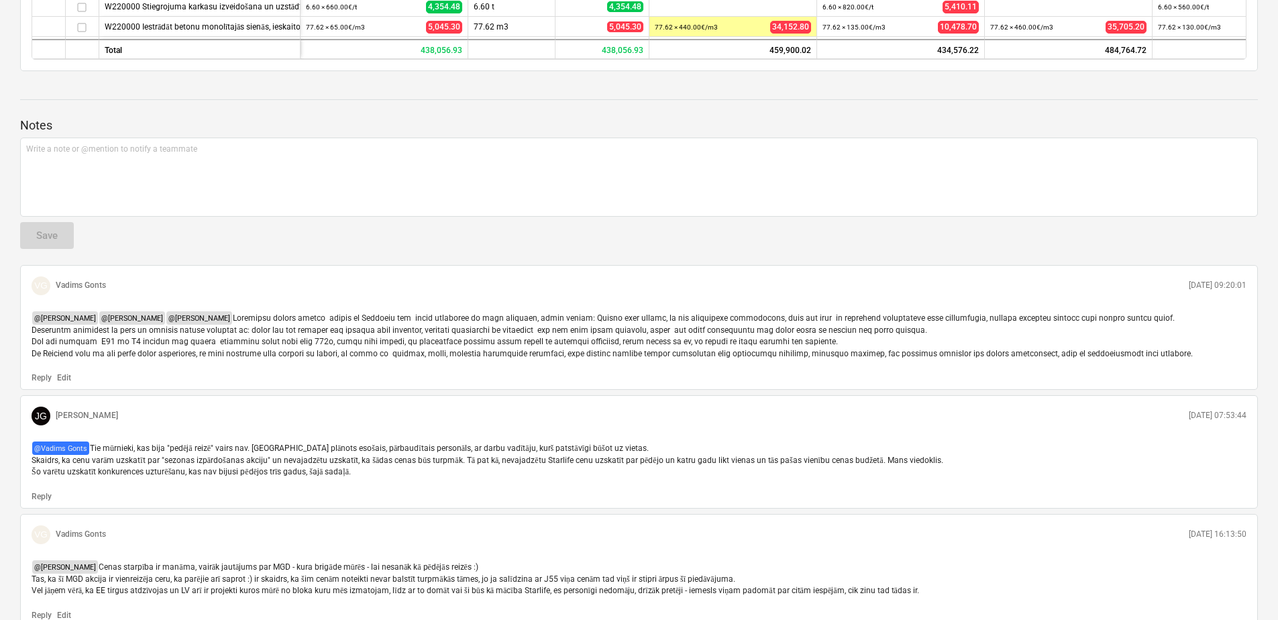
type textarea "x"
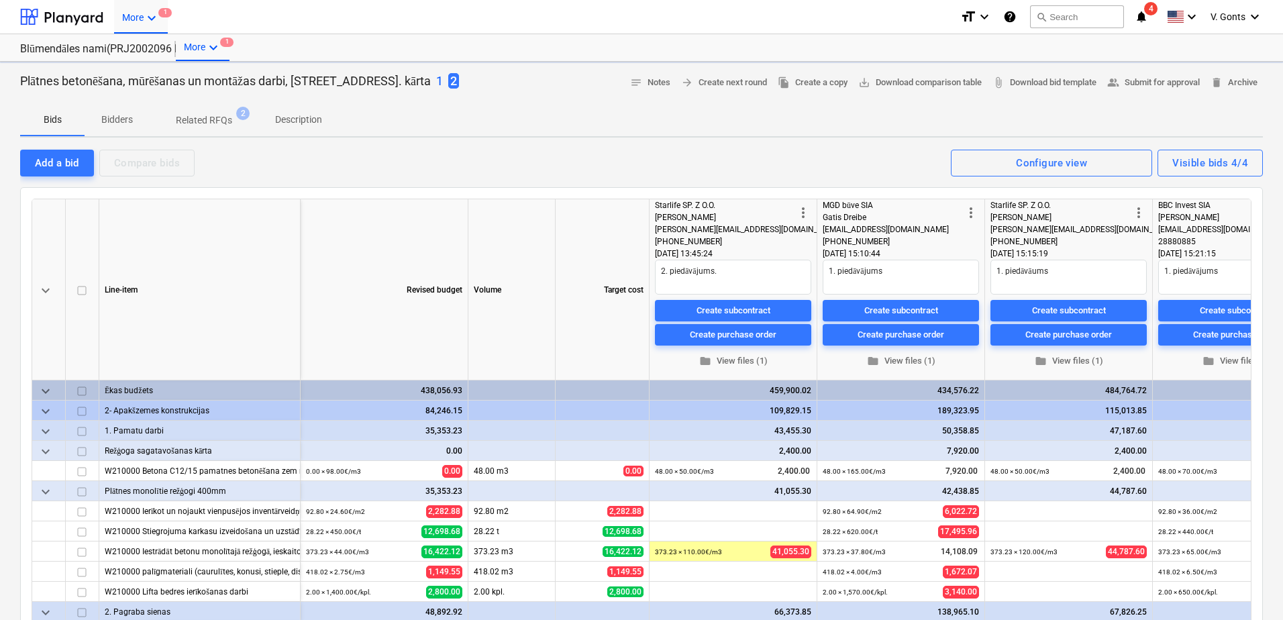
type textarea "x"
